Goal: Book appointment/travel/reservation

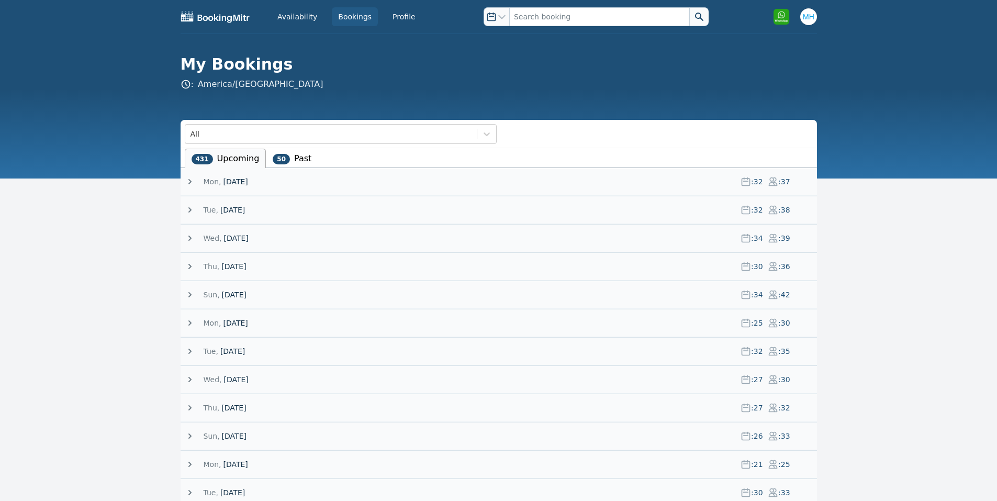
click at [224, 177] on span "[DATE]" at bounding box center [235, 181] width 25 height 10
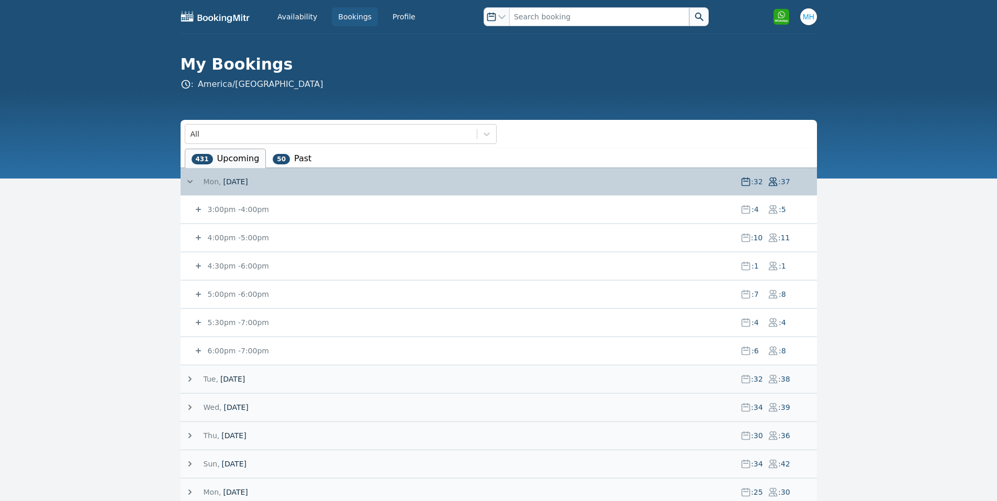
click at [242, 208] on small "3:00pm - 4:00pm" at bounding box center [237, 209] width 63 height 8
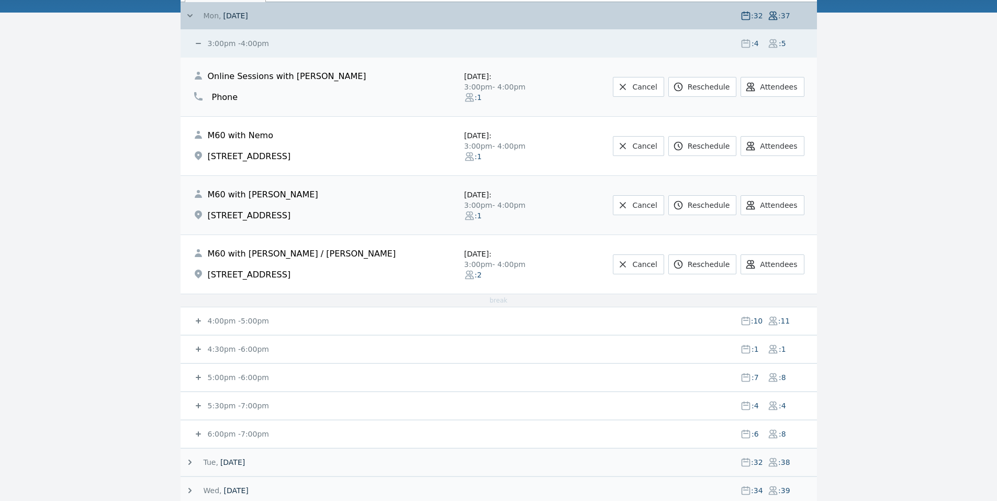
scroll to position [209, 0]
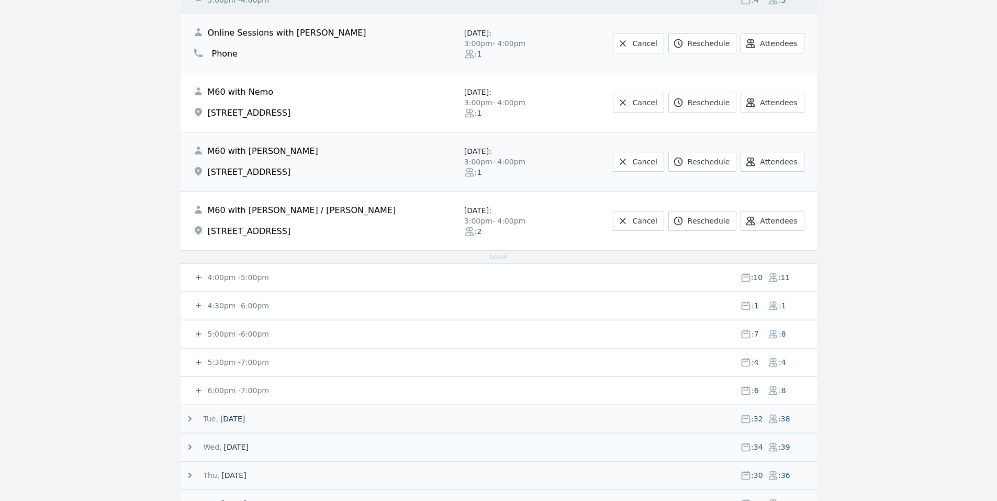
click at [212, 276] on small "4:00pm - 5:00pm" at bounding box center [237, 277] width 63 height 8
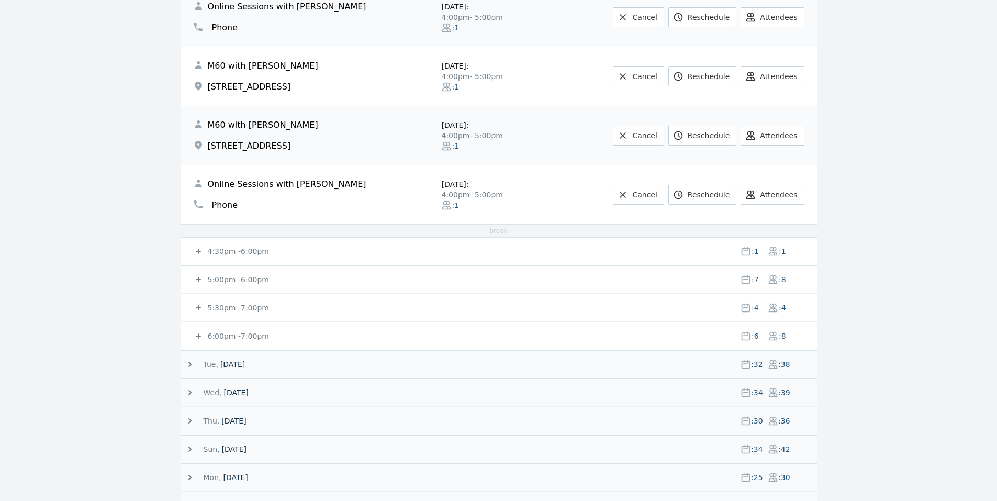
scroll to position [1047, 0]
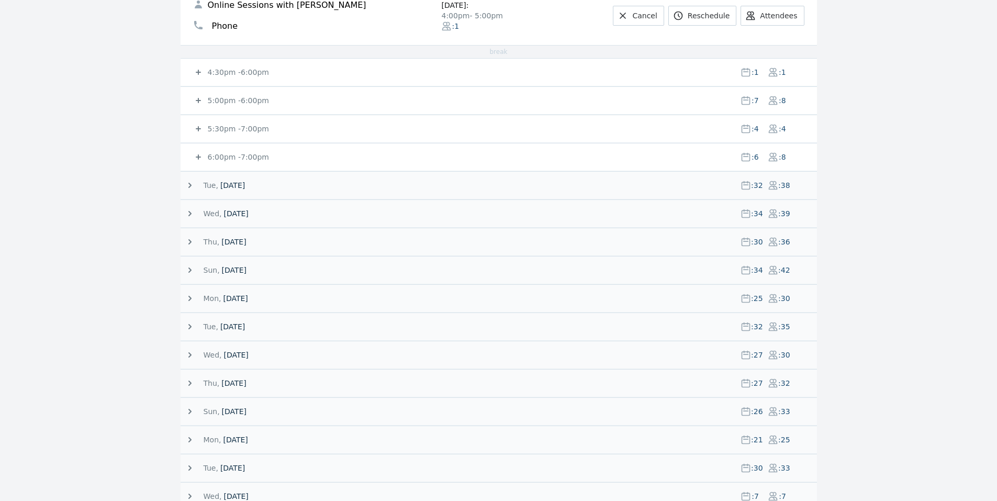
click at [233, 68] on small "4:30pm - 6:00pm" at bounding box center [237, 72] width 63 height 8
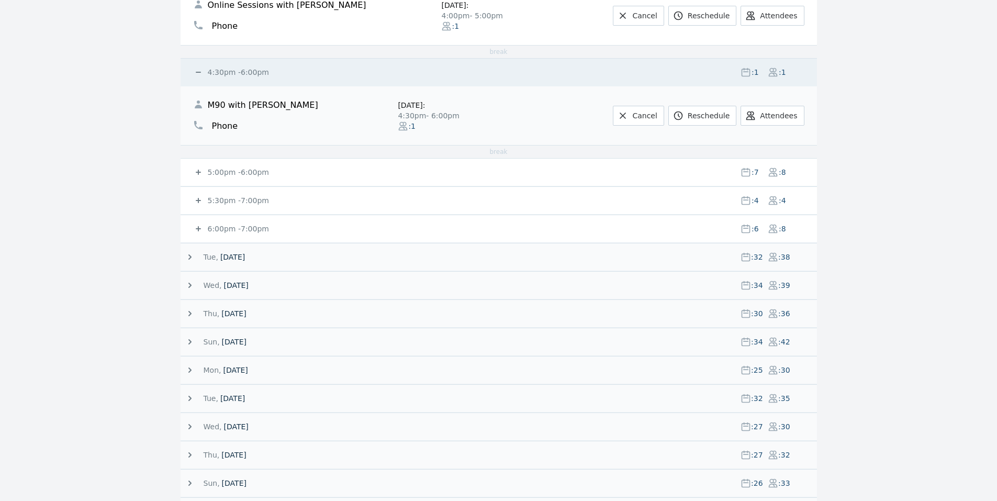
click at [233, 68] on small "4:30pm - 6:00pm" at bounding box center [237, 72] width 63 height 8
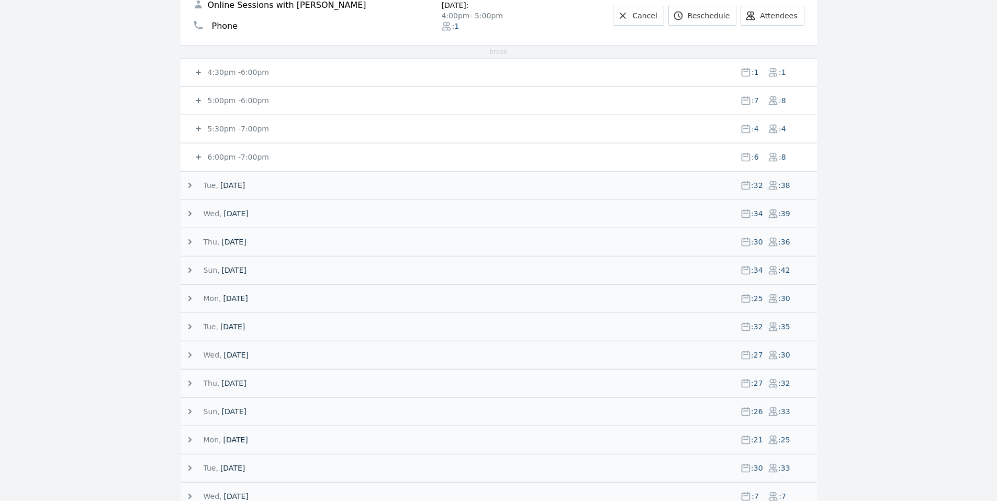
click at [232, 94] on div "5:00pm - 6:00pm : 7 : 8" at bounding box center [505, 100] width 624 height 27
click at [231, 96] on small "5:00pm - 6:00pm" at bounding box center [237, 100] width 63 height 8
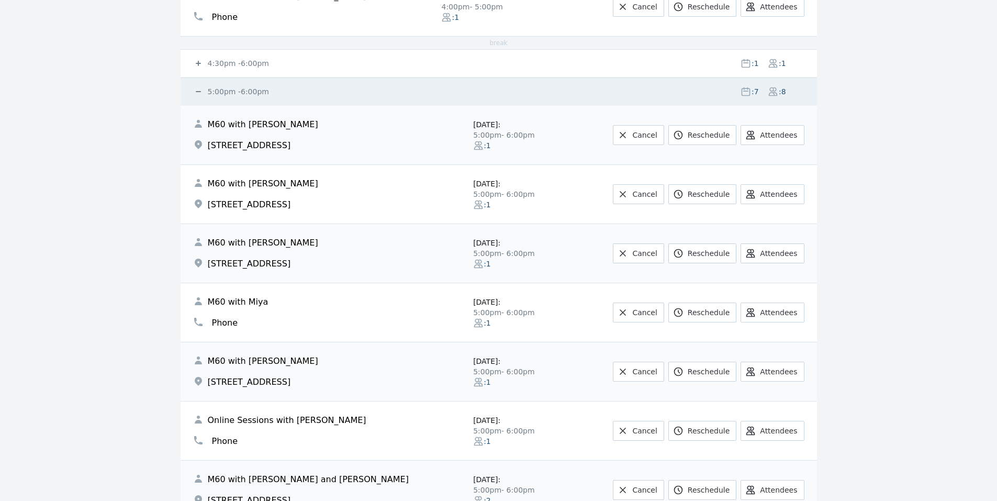
scroll to position [1256, 0]
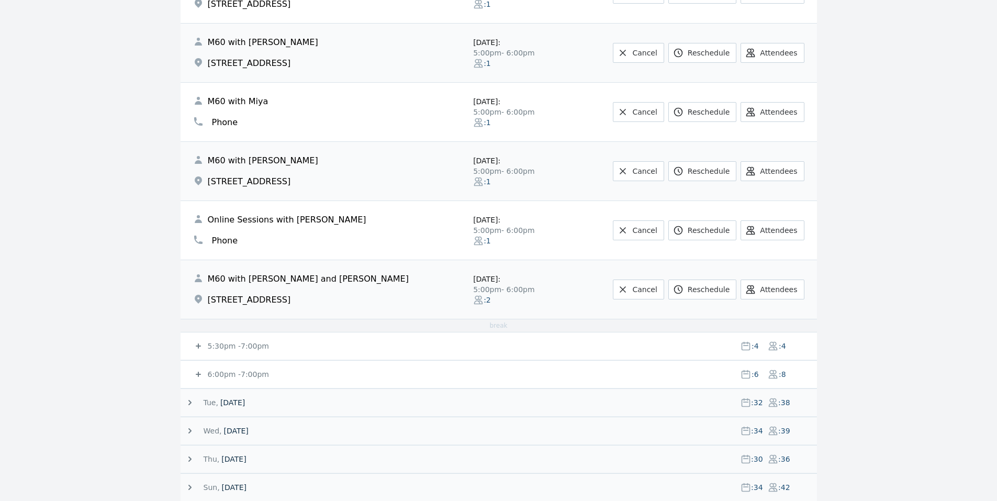
click at [223, 345] on small "5:30pm - 7:00pm" at bounding box center [237, 346] width 63 height 8
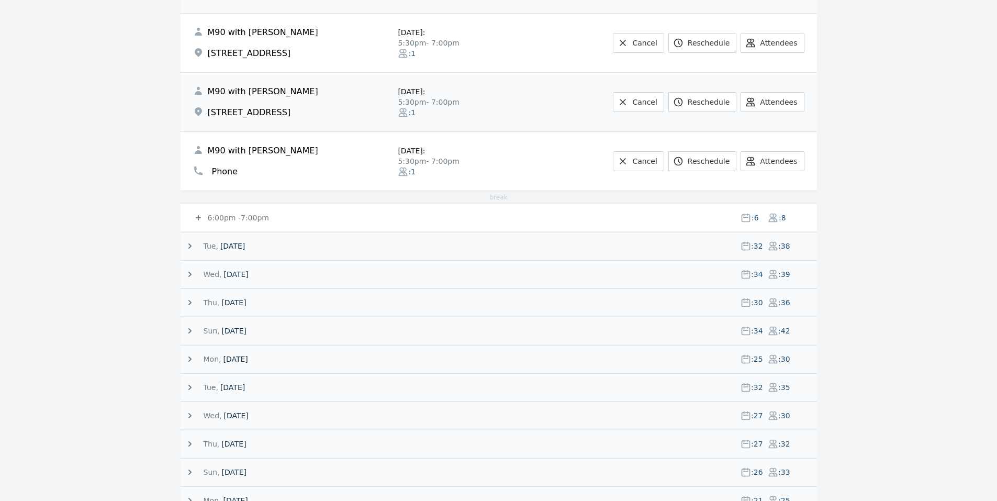
scroll to position [1675, 0]
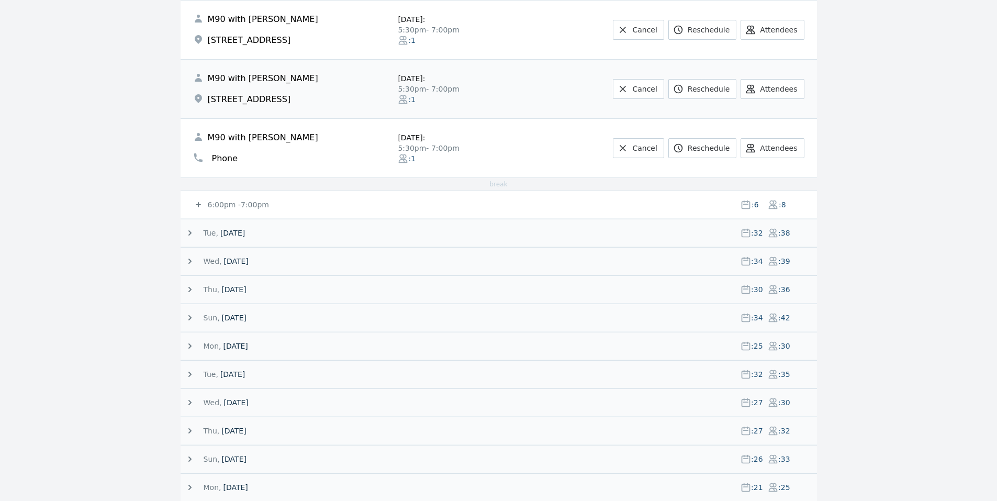
click at [240, 207] on small "6:00pm - 7:00pm" at bounding box center [237, 204] width 63 height 8
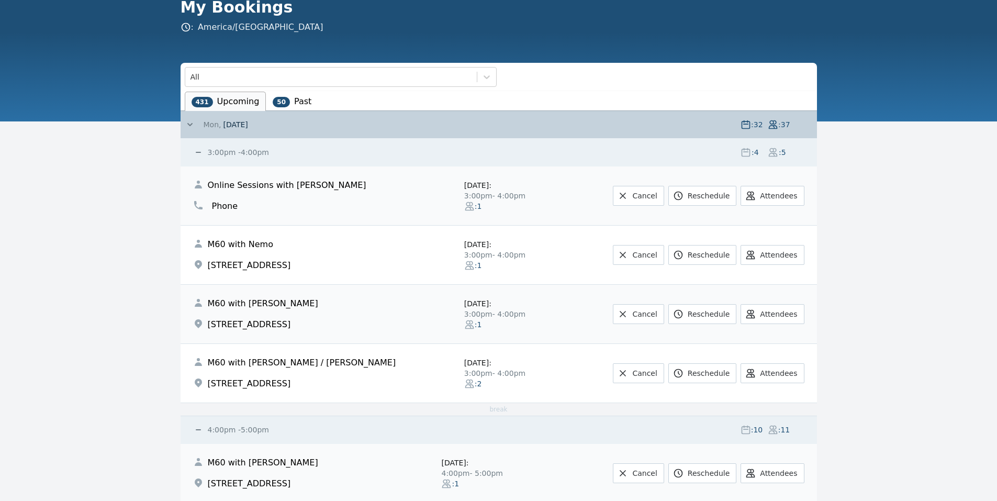
scroll to position [0, 0]
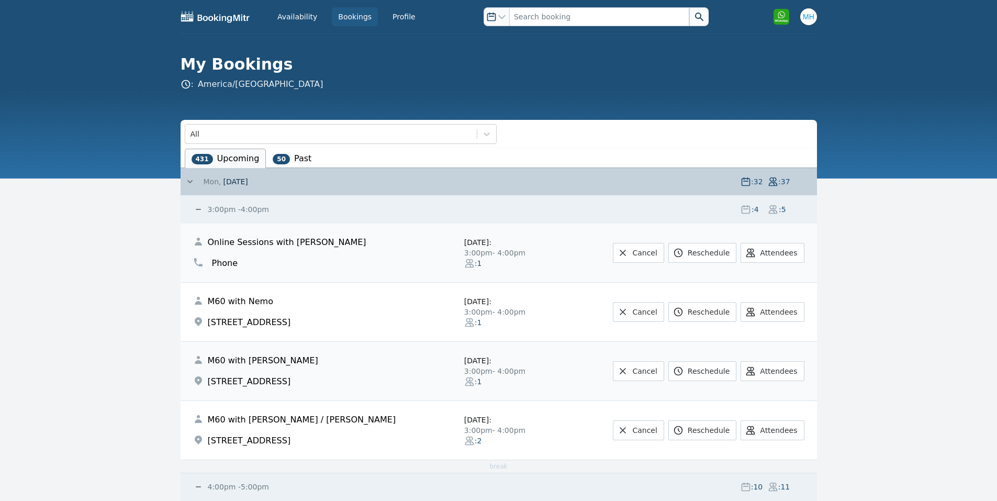
click at [248, 183] on span "[DATE]" at bounding box center [235, 181] width 25 height 10
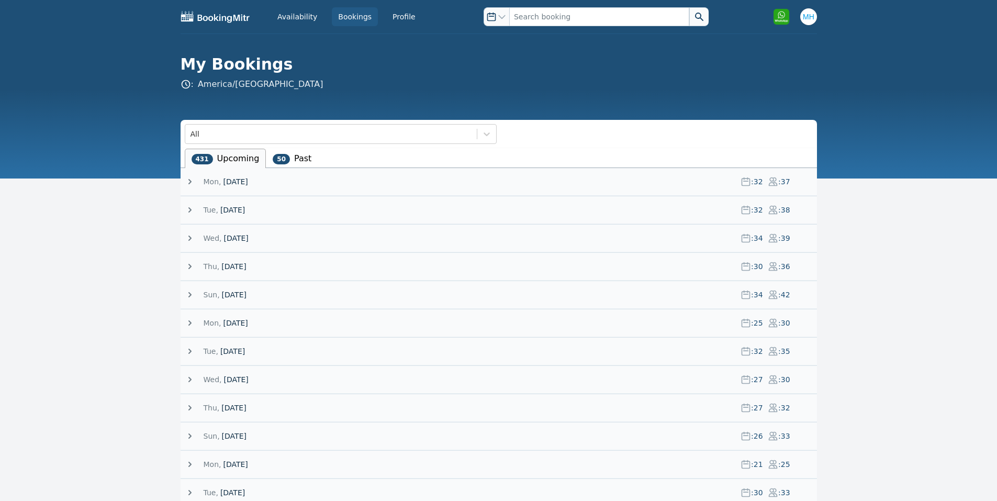
click at [247, 185] on span "[DATE]" at bounding box center [235, 181] width 25 height 10
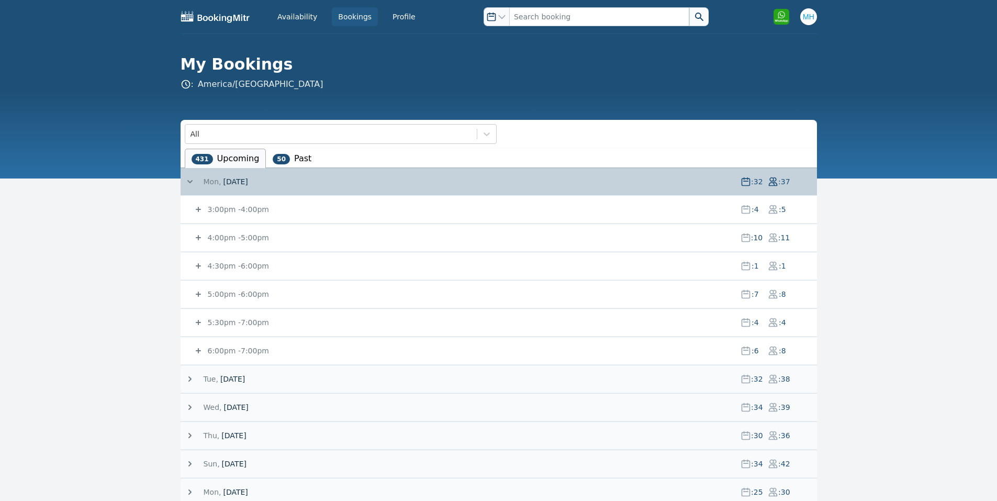
click at [238, 208] on small "3:00pm - 4:00pm" at bounding box center [237, 209] width 63 height 8
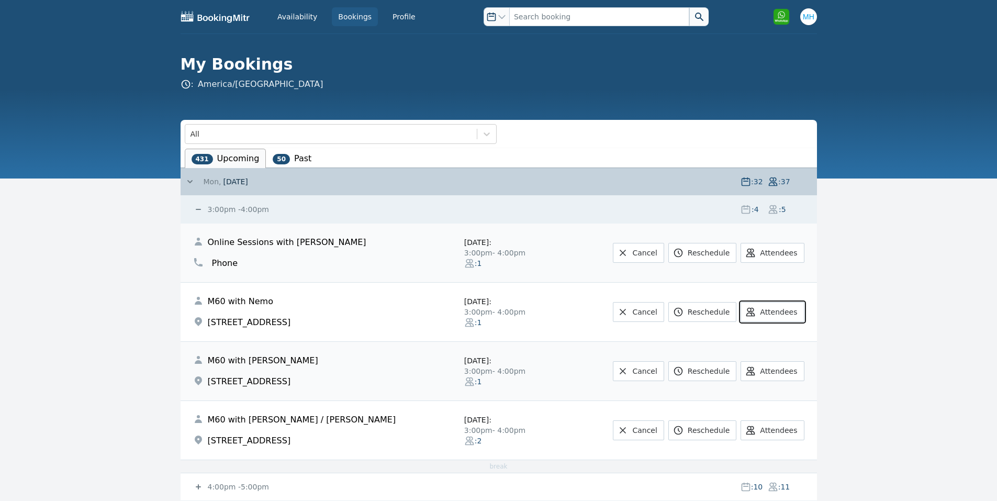
drag, startPoint x: 772, startPoint y: 314, endPoint x: 811, endPoint y: 310, distance: 38.9
click at [811, 310] on td "Cancel Reschedule Attendees Open options" at bounding box center [689, 312] width 256 height 59
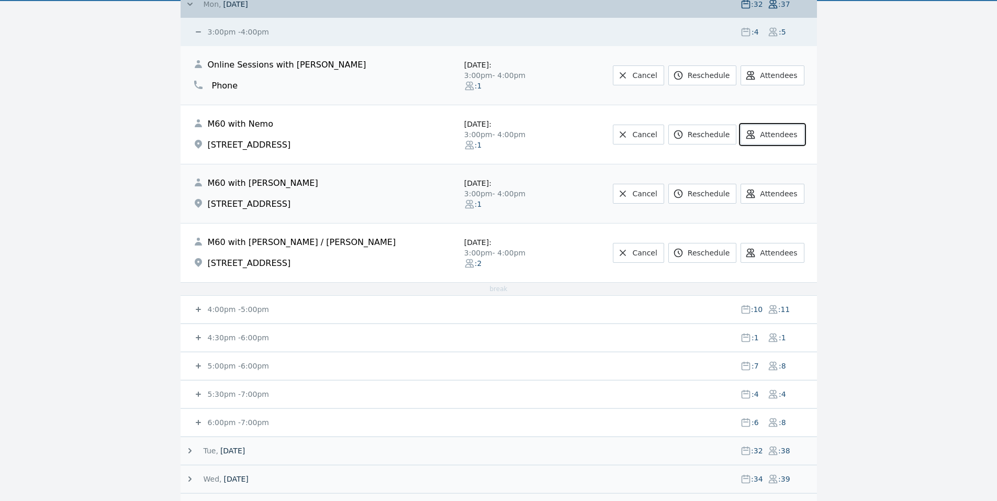
scroll to position [209, 0]
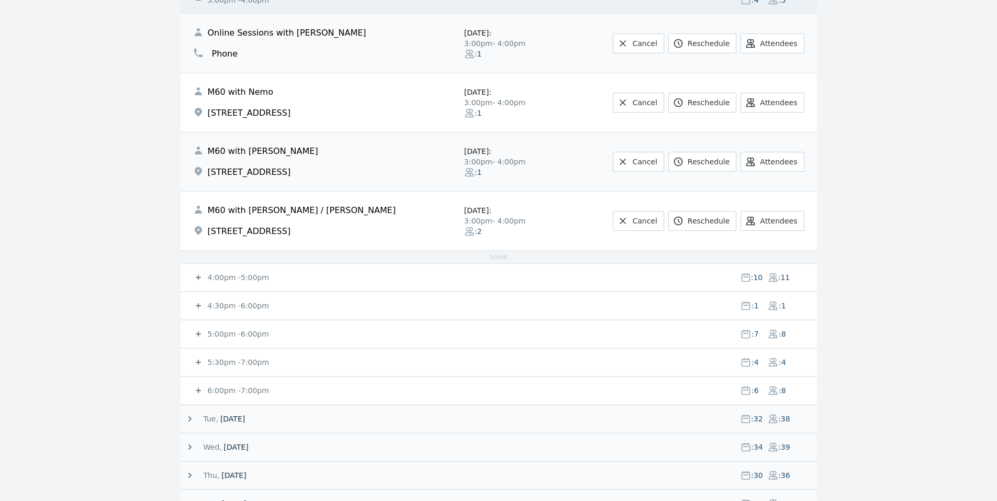
click at [225, 277] on small "4:00pm - 5:00pm" at bounding box center [237, 277] width 63 height 8
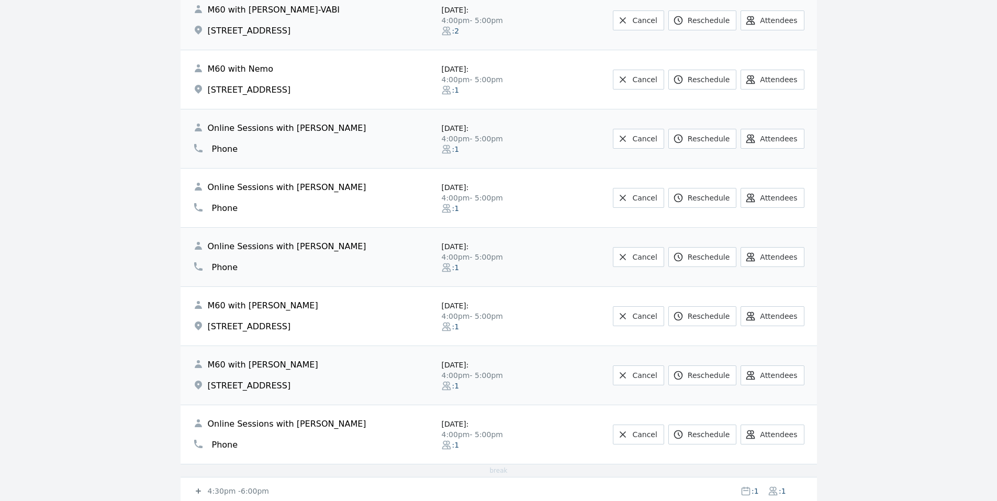
scroll to position [837, 0]
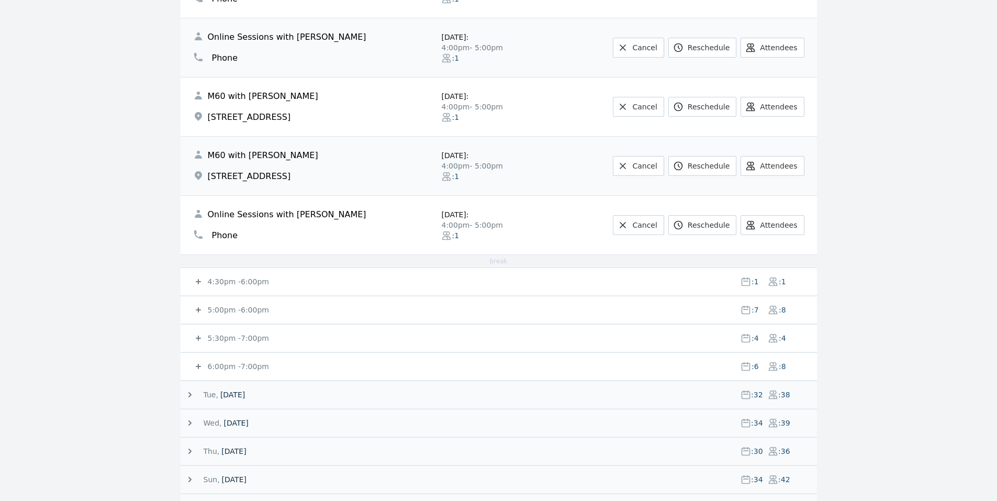
click at [229, 309] on small "5:00pm - 6:00pm" at bounding box center [237, 310] width 63 height 8
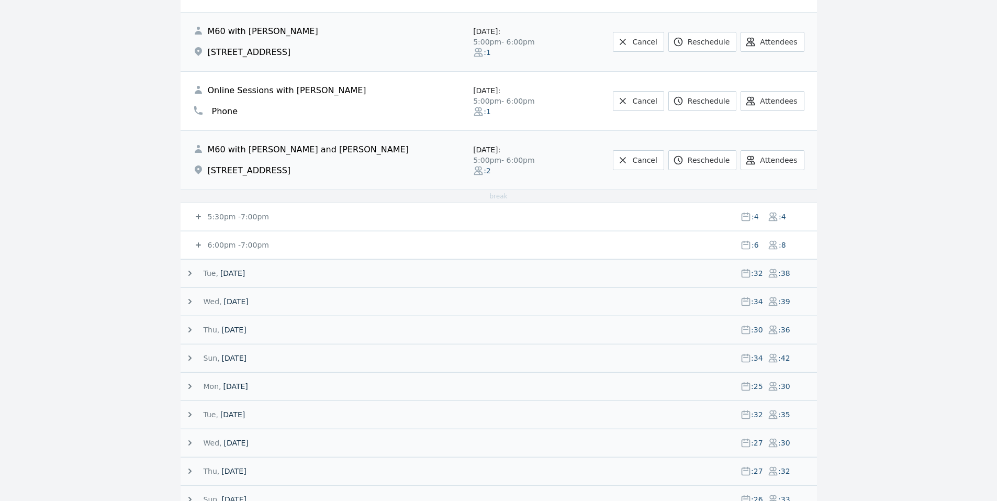
scroll to position [1465, 0]
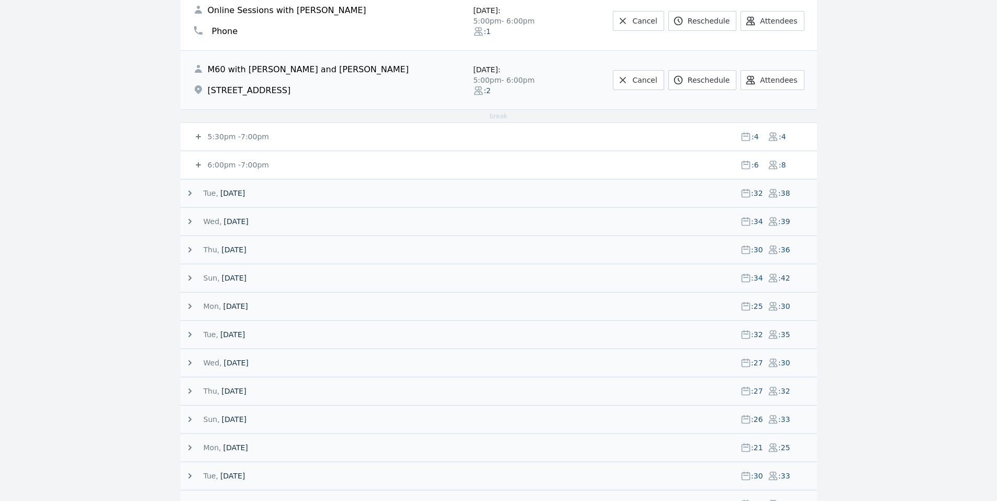
click at [233, 143] on div "5:30pm - 7:00pm : 4 : 4" at bounding box center [505, 136] width 624 height 27
click at [235, 127] on div "5:30pm - 7:00pm : 4 : 4" at bounding box center [505, 136] width 624 height 27
click at [222, 158] on div "6:00pm - 7:00pm : 6 : 8" at bounding box center [505, 164] width 624 height 27
drag, startPoint x: 219, startPoint y: 169, endPoint x: 210, endPoint y: 160, distance: 11.8
click at [218, 169] on small "6:00pm - 7:00pm" at bounding box center [237, 165] width 63 height 8
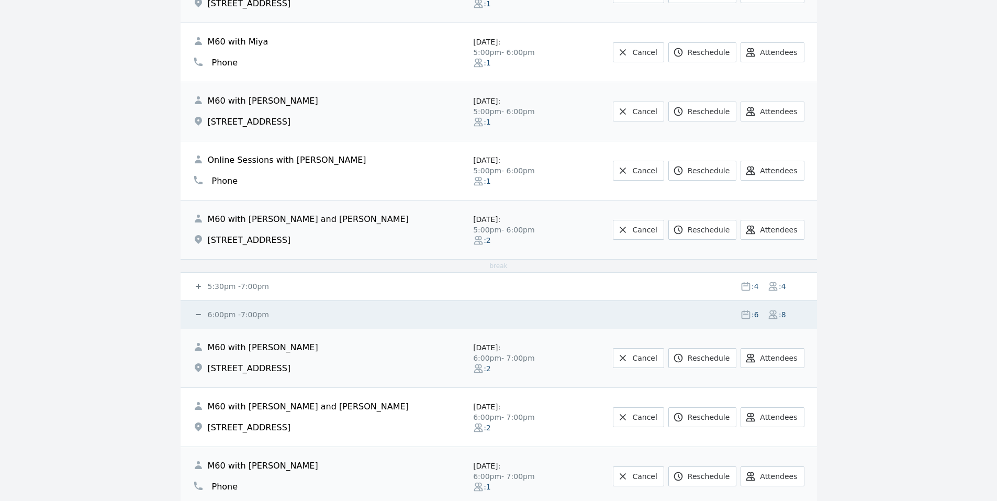
scroll to position [1525, 0]
